Goal: Information Seeking & Learning: Compare options

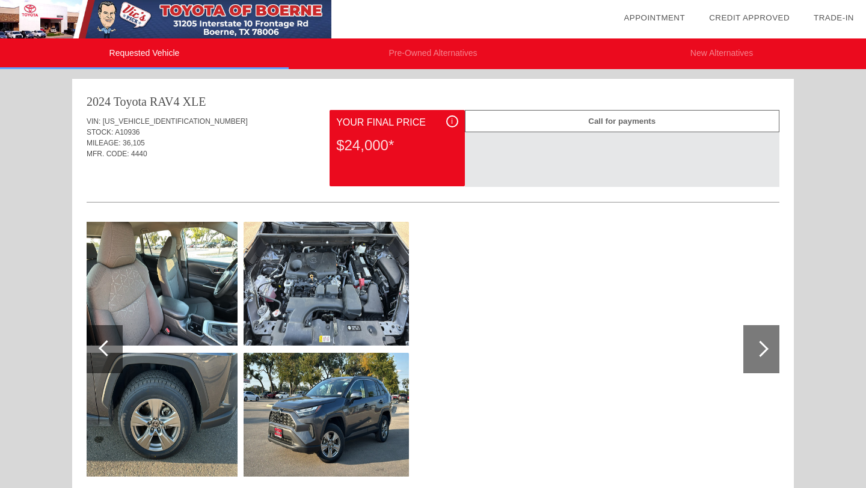
click at [99, 352] on div at bounding box center [105, 349] width 36 height 48
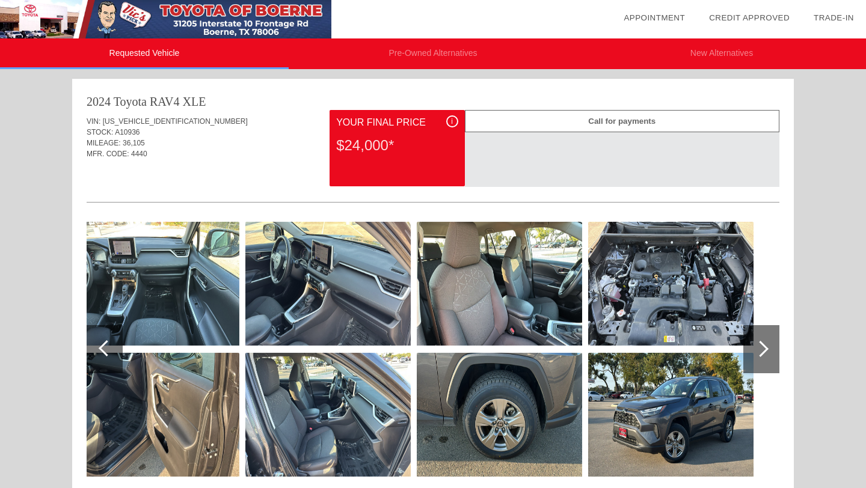
click at [437, 49] on li "Pre-Owned Alternatives" at bounding box center [433, 53] width 289 height 31
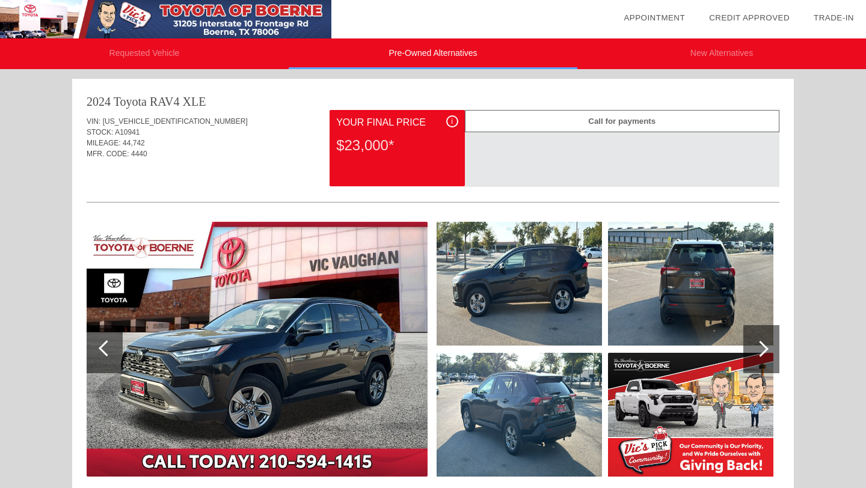
click at [725, 55] on li "New Alternatives" at bounding box center [721, 53] width 289 height 31
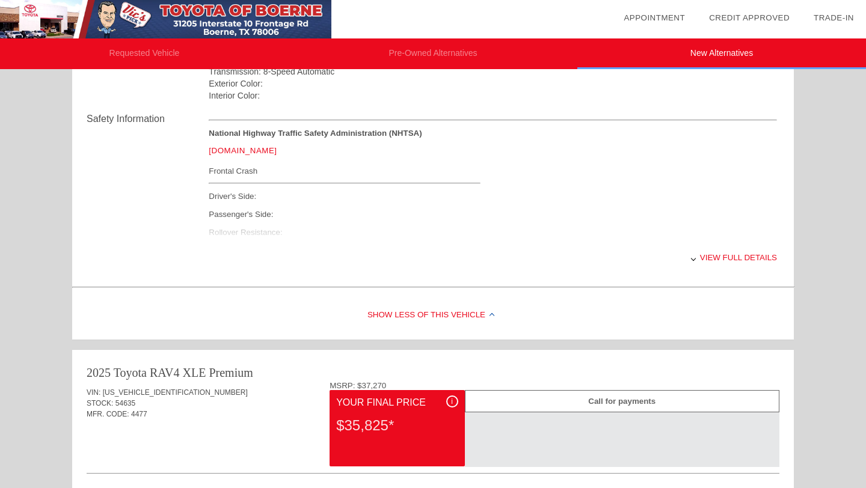
scroll to position [503, 0]
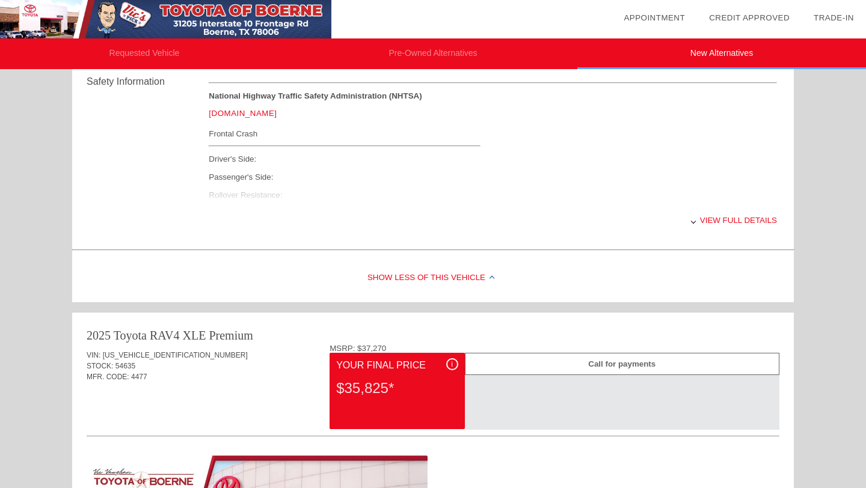
click at [724, 220] on div "View full details" at bounding box center [493, 220] width 568 height 29
click at [732, 221] on div "View less details" at bounding box center [493, 220] width 568 height 29
click at [732, 221] on div "View full details" at bounding box center [493, 220] width 568 height 29
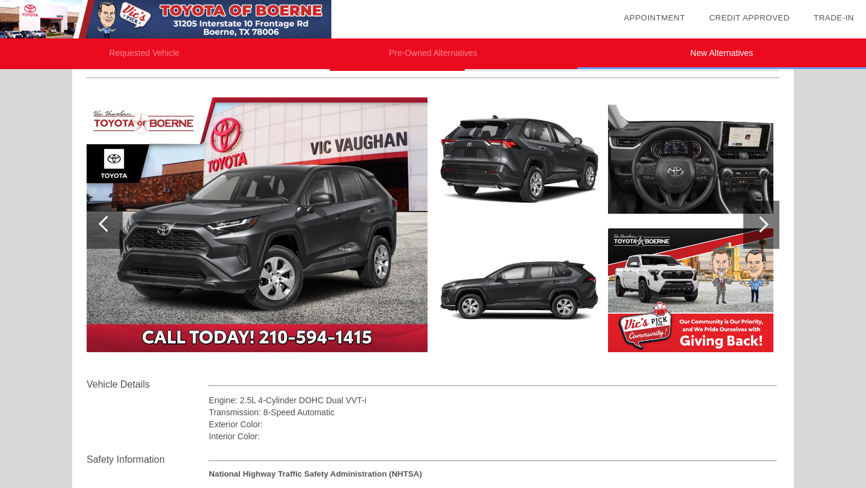
scroll to position [124, 0]
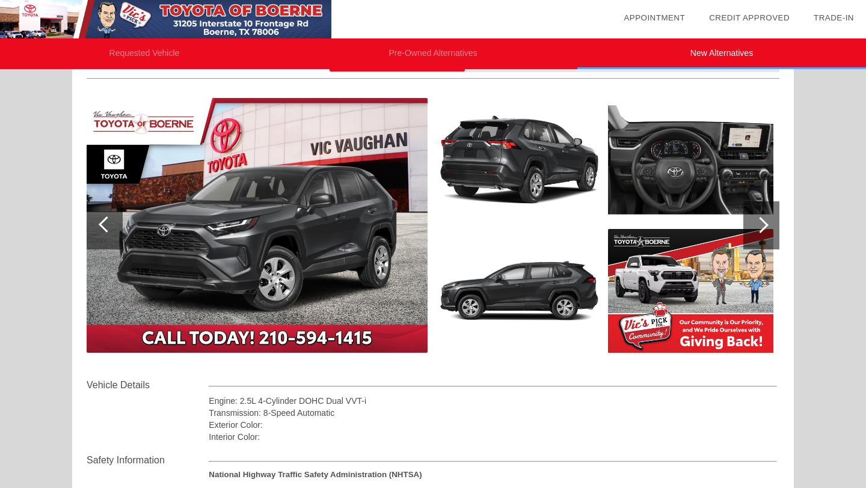
click at [764, 231] on div at bounding box center [761, 225] width 36 height 48
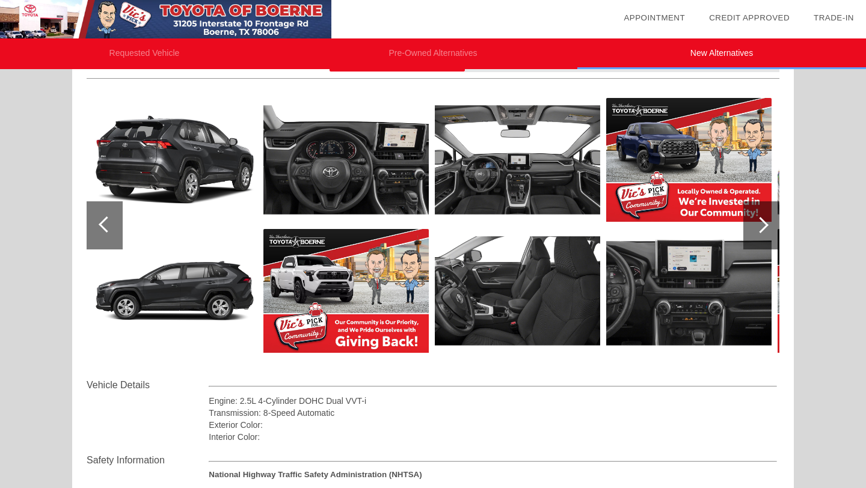
click at [764, 231] on div at bounding box center [761, 225] width 36 height 48
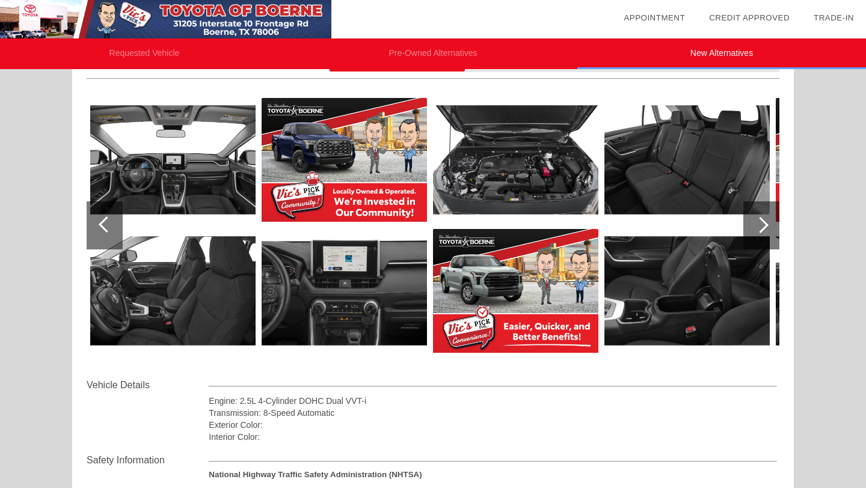
click at [764, 231] on div at bounding box center [761, 225] width 36 height 48
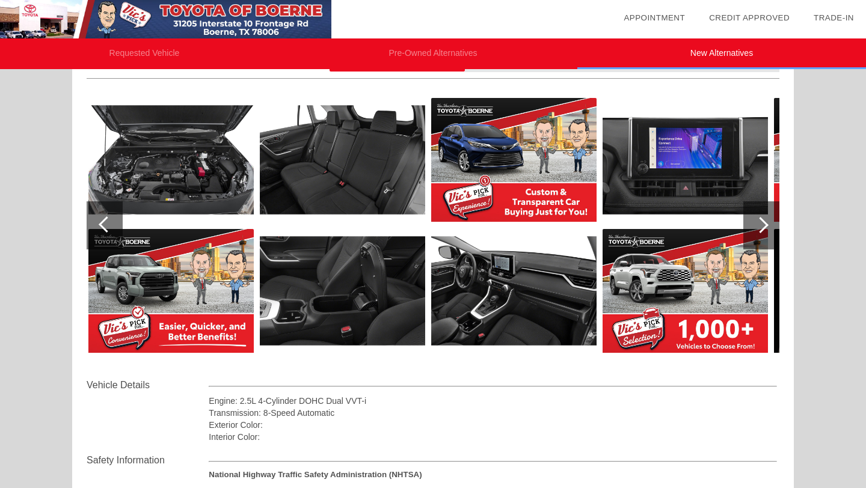
scroll to position [0, 0]
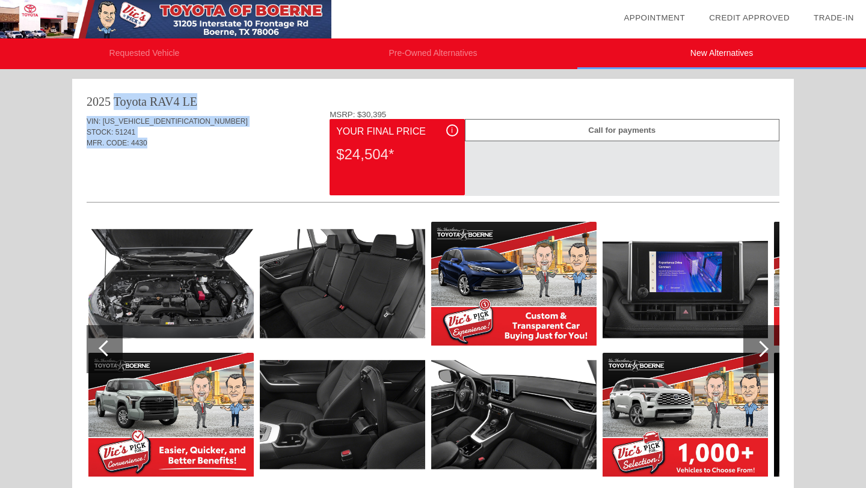
drag, startPoint x: 87, startPoint y: 102, endPoint x: 147, endPoint y: 142, distance: 72.1
click at [147, 142] on div "2025 Toyota RAV4 LE VIN: [US_VEHICLE_IDENTIFICATION_NUMBER] STOCK: 51241 MFR. C…" at bounding box center [433, 413] width 722 height 669
copy div "2025 Toyota RAV4 LE VIN: [US_VEHICLE_IDENTIFICATION_NUMBER] STOCK: 51241 MFR. C…"
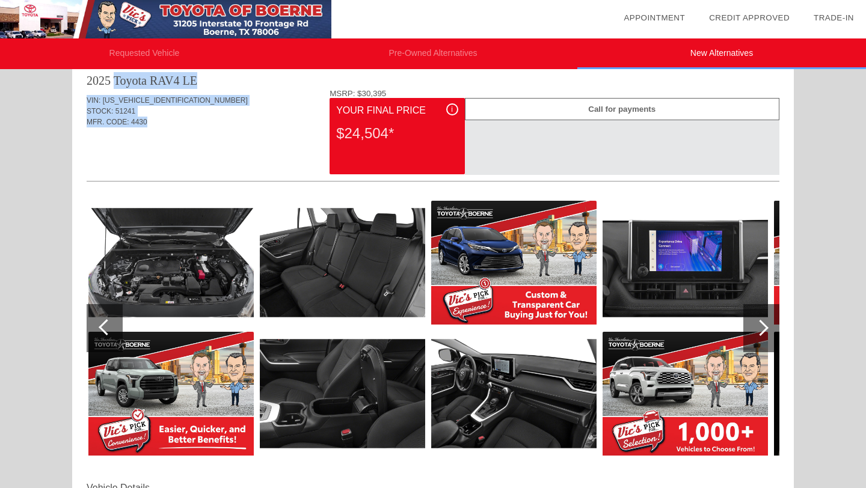
scroll to position [22, 0]
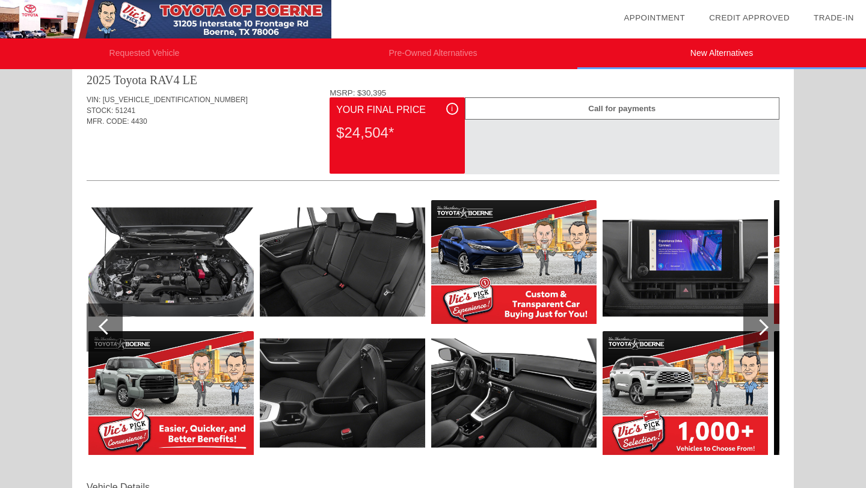
click at [760, 328] on div at bounding box center [760, 327] width 16 height 16
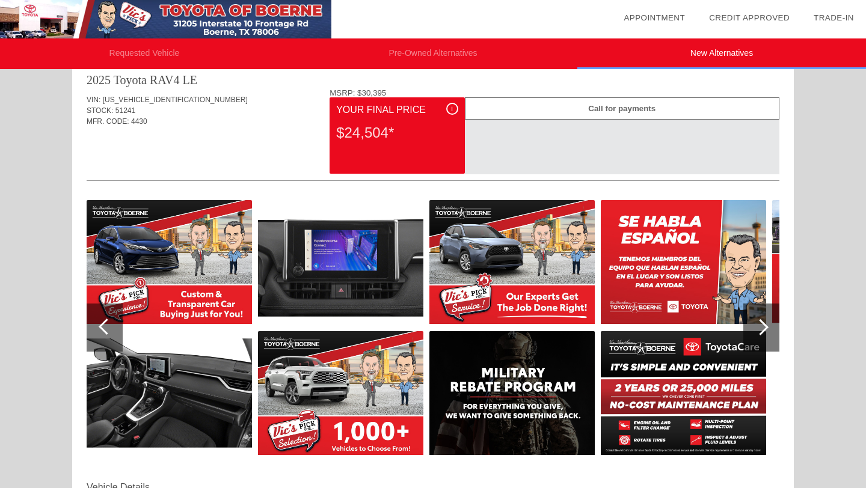
click at [760, 328] on div at bounding box center [760, 327] width 16 height 16
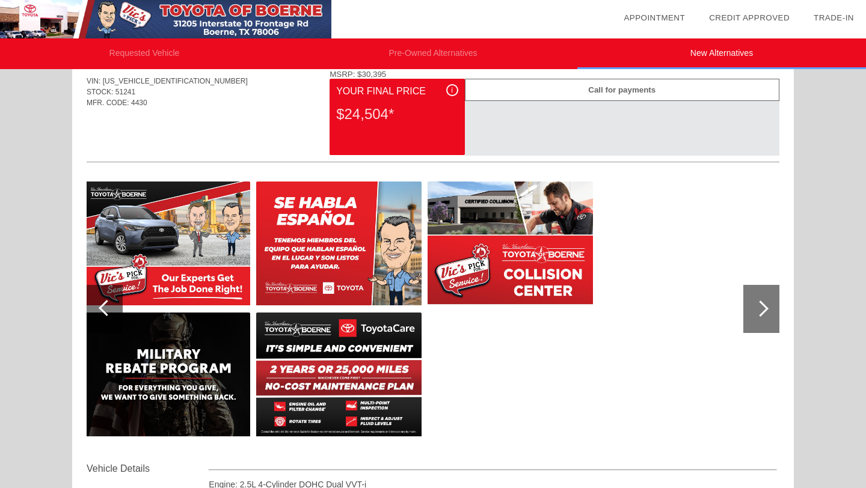
scroll to position [0, 0]
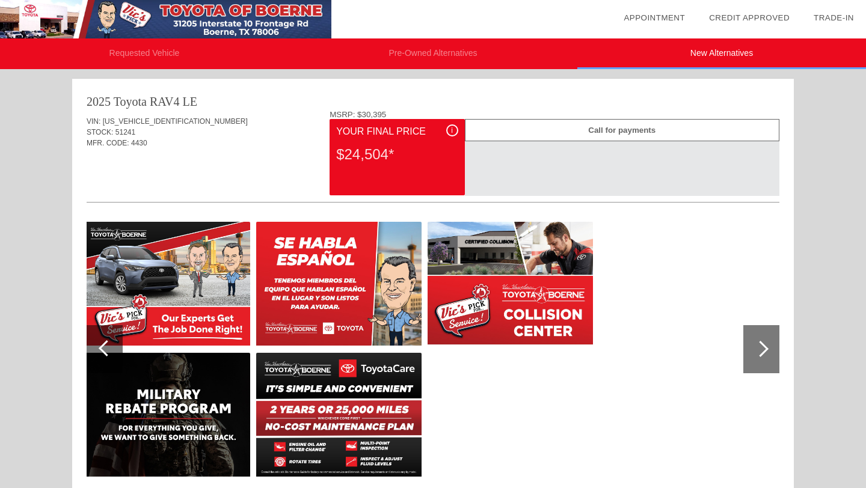
click at [447, 56] on li "Pre-Owned Alternatives" at bounding box center [433, 53] width 289 height 31
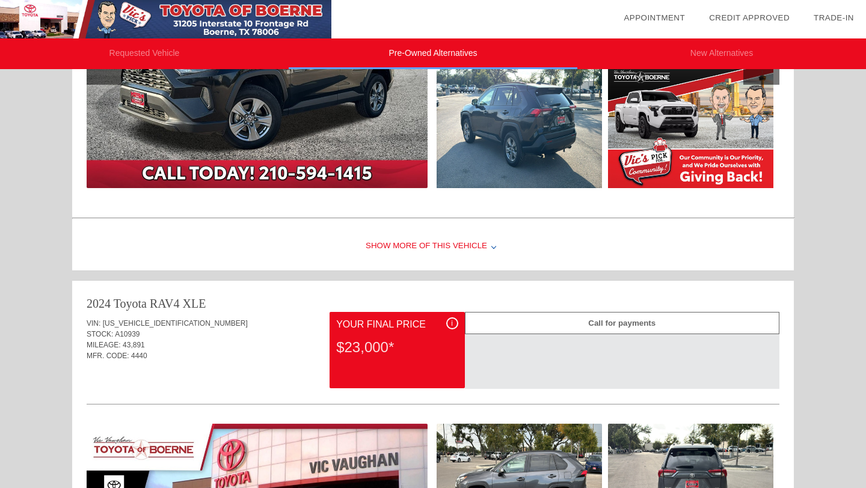
scroll to position [274, 0]
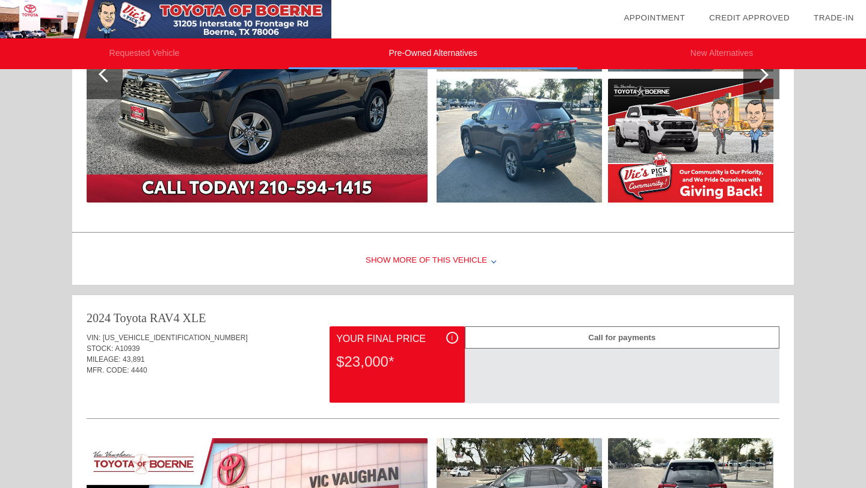
click at [153, 48] on li "Requested Vehicle" at bounding box center [144, 53] width 289 height 31
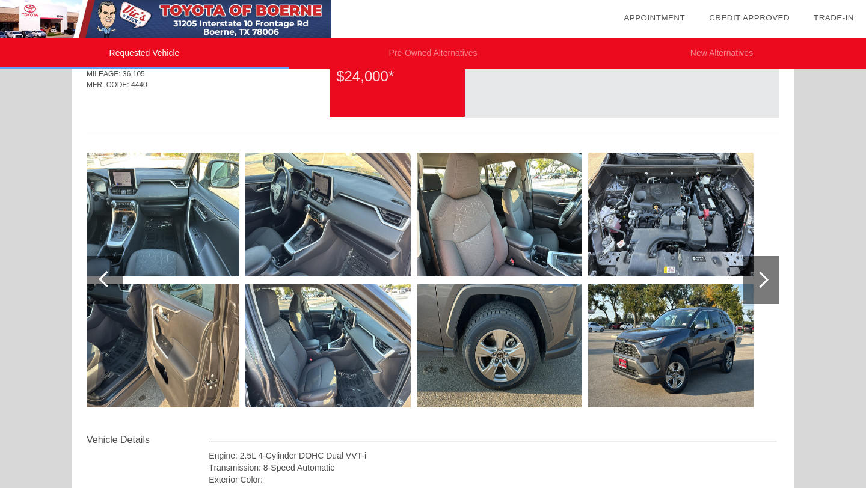
scroll to position [0, 0]
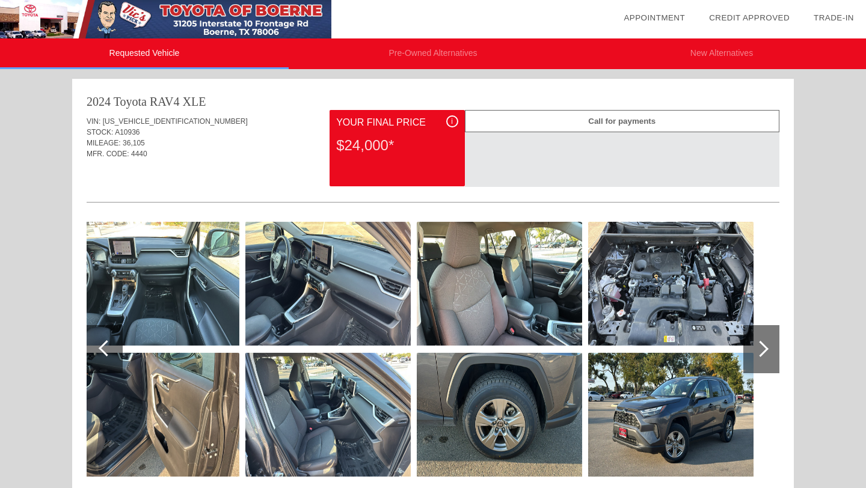
click at [141, 52] on li "Requested Vehicle" at bounding box center [144, 53] width 289 height 31
click at [182, 288] on img at bounding box center [156, 284] width 165 height 124
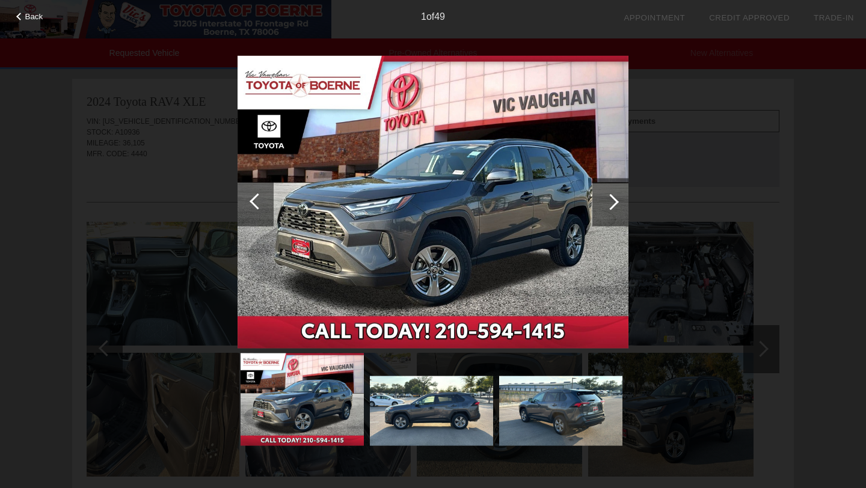
click at [610, 200] on div at bounding box center [611, 202] width 16 height 16
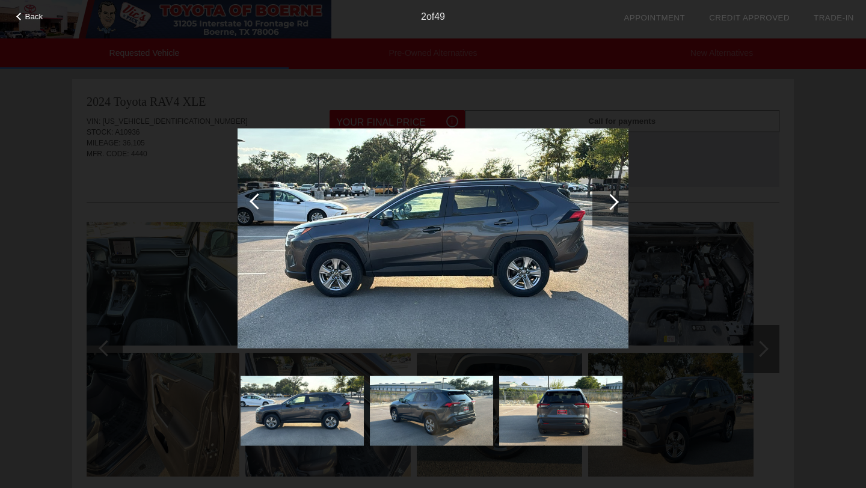
click at [610, 200] on div at bounding box center [611, 202] width 16 height 16
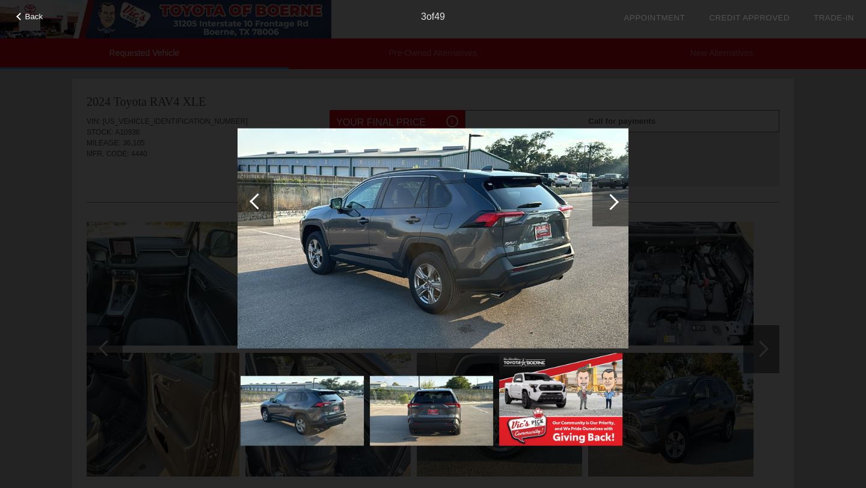
click at [610, 200] on div at bounding box center [611, 202] width 16 height 16
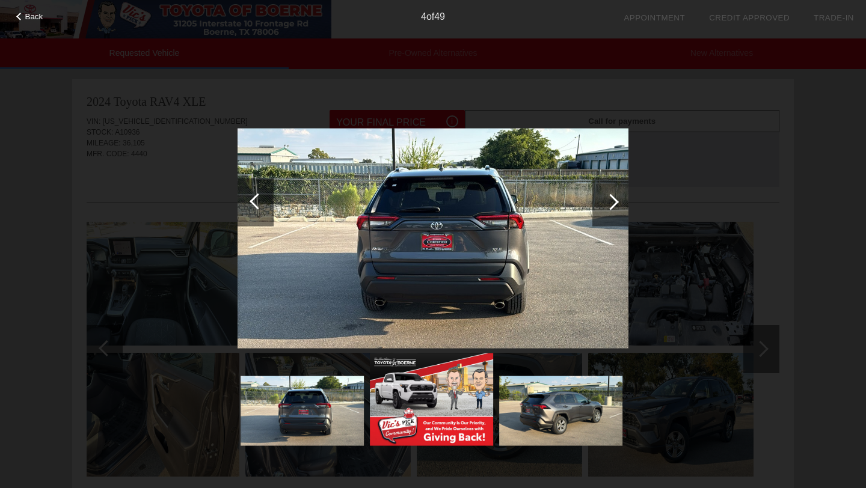
click at [610, 200] on div at bounding box center [611, 202] width 16 height 16
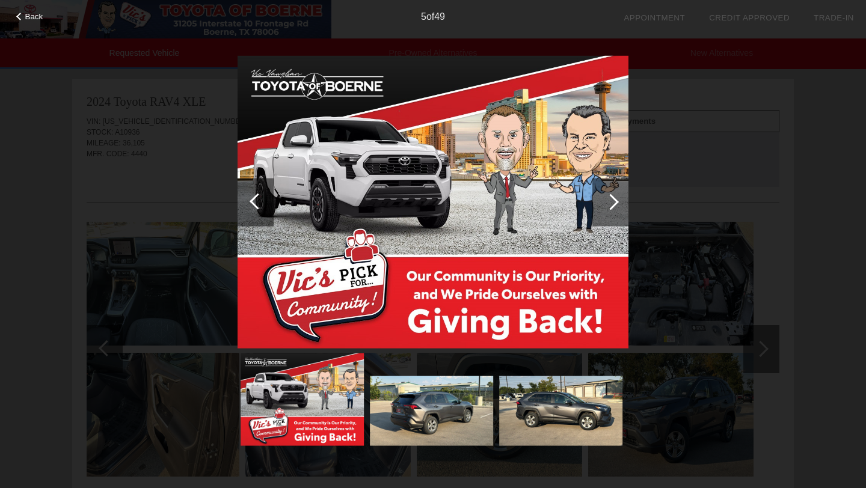
click at [610, 200] on div at bounding box center [611, 202] width 16 height 16
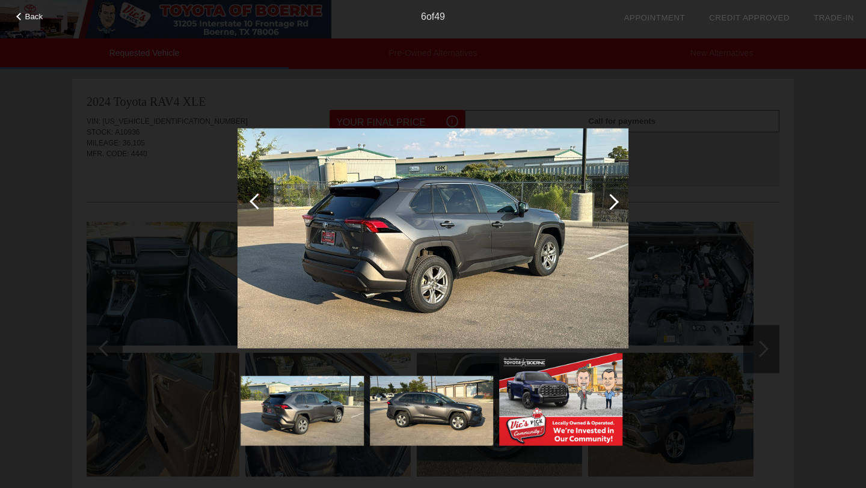
click at [610, 200] on div at bounding box center [611, 202] width 16 height 16
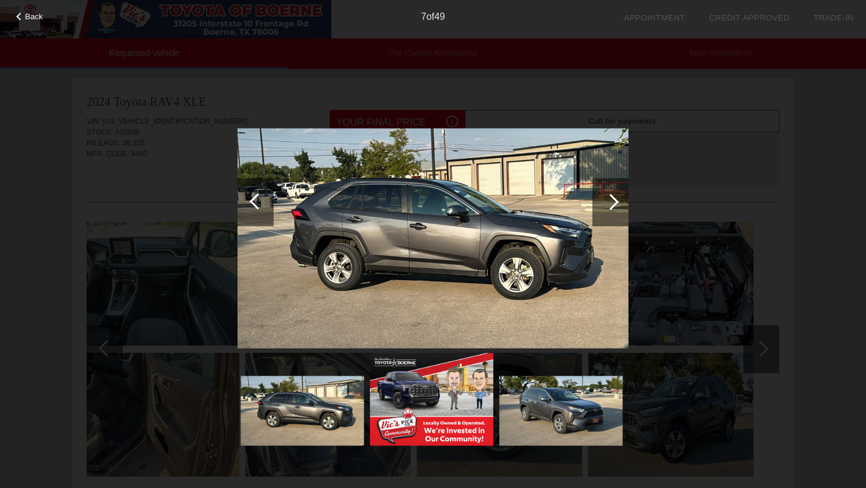
click at [610, 200] on div at bounding box center [611, 202] width 16 height 16
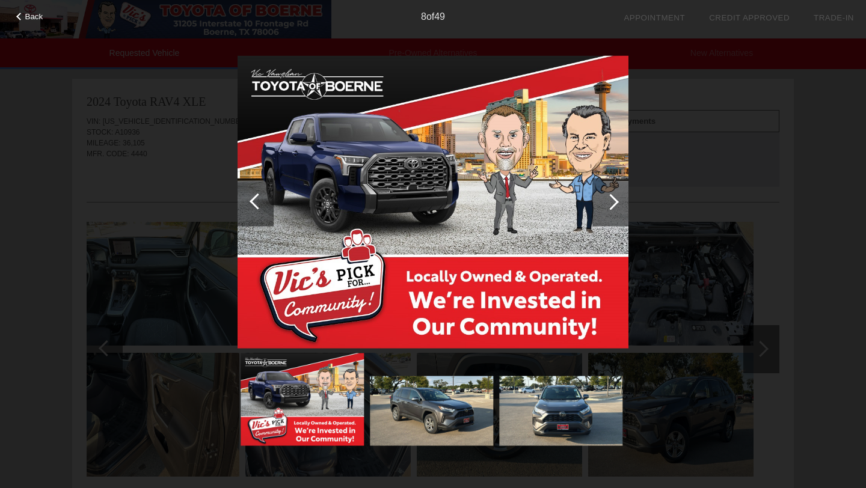
click at [610, 200] on div at bounding box center [611, 202] width 16 height 16
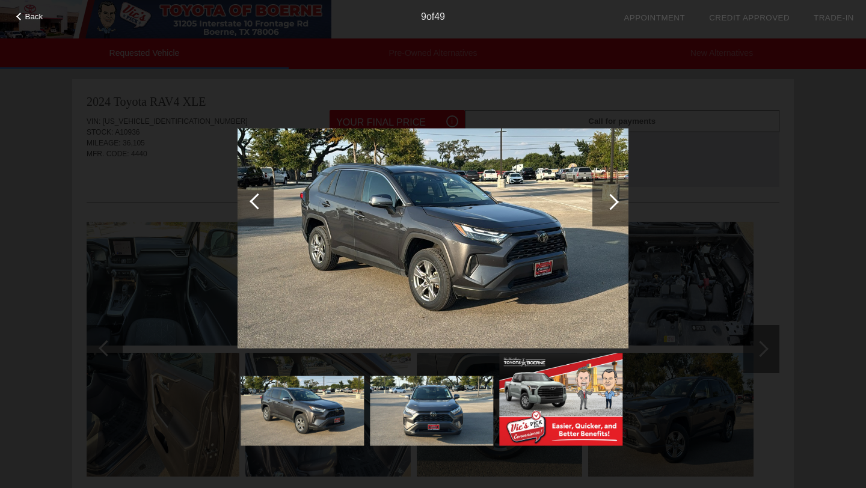
click at [610, 200] on div at bounding box center [611, 202] width 16 height 16
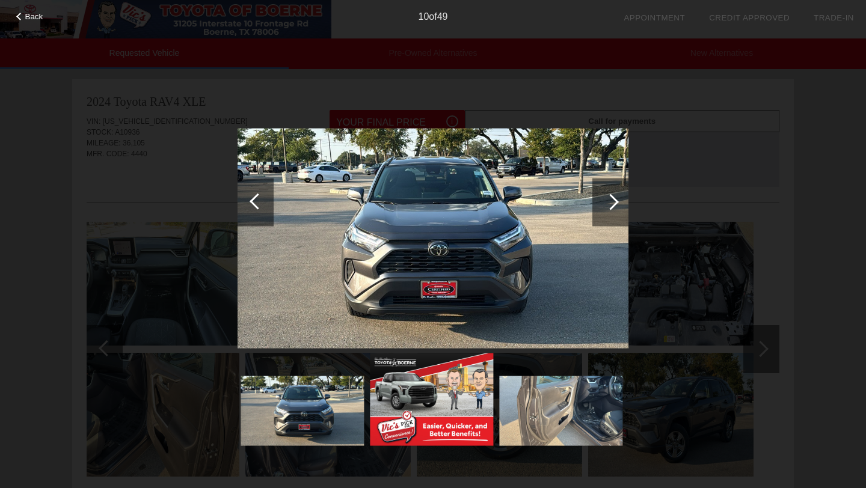
click at [610, 200] on div at bounding box center [611, 202] width 16 height 16
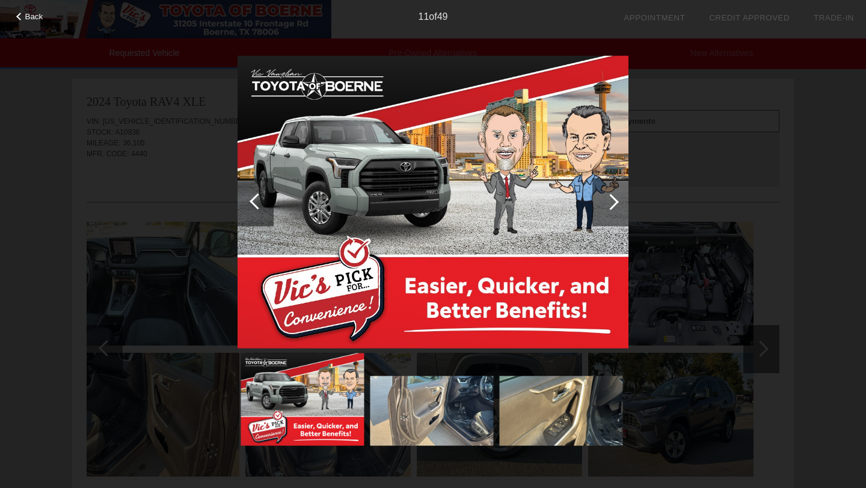
click at [610, 200] on div at bounding box center [611, 202] width 16 height 16
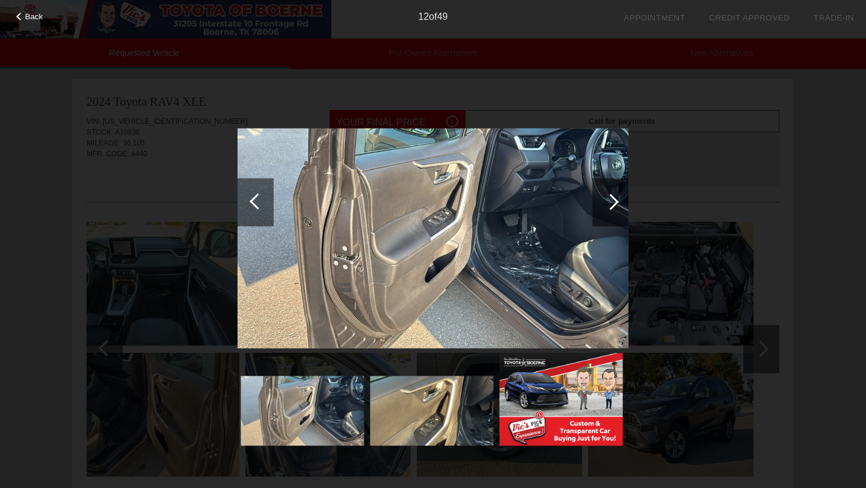
click at [610, 200] on div at bounding box center [611, 202] width 16 height 16
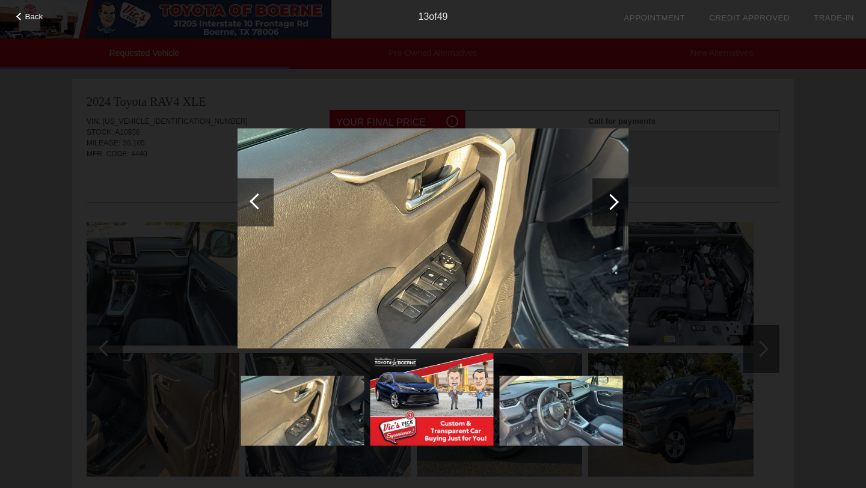
click at [610, 200] on div at bounding box center [611, 202] width 16 height 16
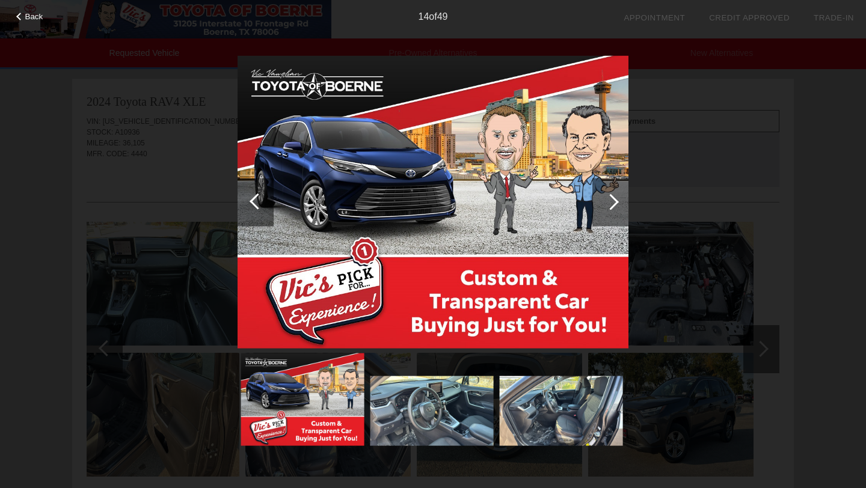
click at [610, 200] on div at bounding box center [611, 202] width 16 height 16
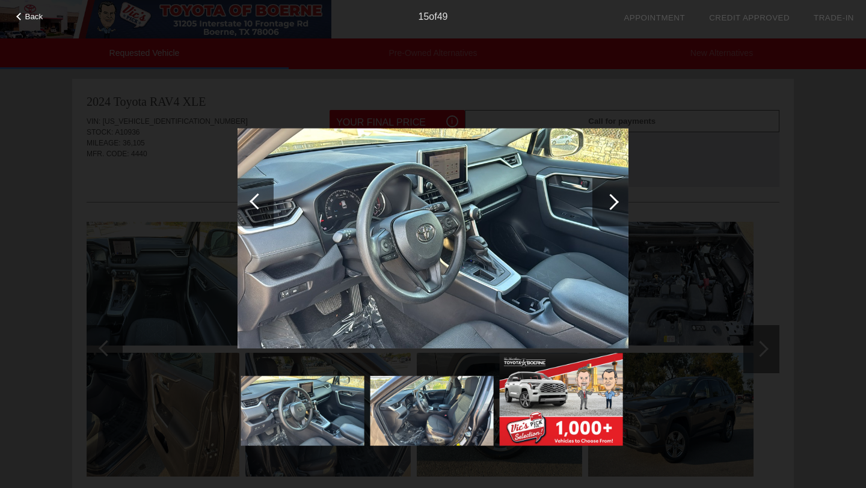
click at [33, 14] on span "Back" at bounding box center [34, 16] width 18 height 9
